Goal: Find specific page/section

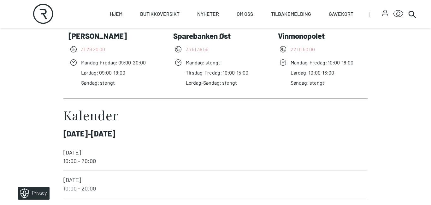
click at [411, 15] on icon at bounding box center [413, 14] width 8 height 8
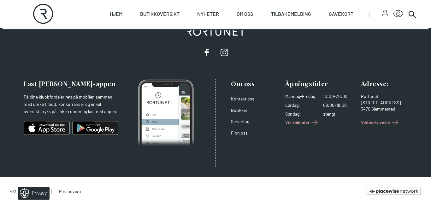
scroll to position [142, 0]
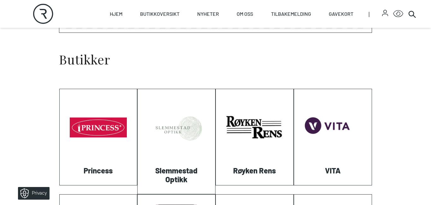
scroll to position [233, 0]
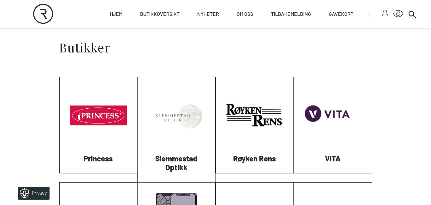
click at [60, 173] on link "Visit: Princess" at bounding box center [60, 173] width 0 height 0
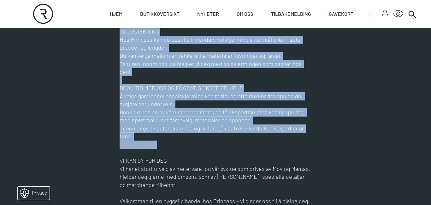
scroll to position [521, 0]
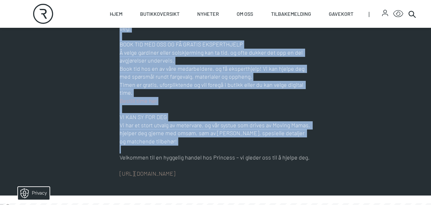
drag, startPoint x: 430, startPoint y: 33, endPoint x: 431, endPoint y: 135, distance: 102.6
click at [431, 135] on html "Skip to content Rortunet Åpningstider - [DATE] : 10:00 - 20:00 Rortunet Click f…" at bounding box center [215, 8] width 431 height 1058
